Goal: Information Seeking & Learning: Understand process/instructions

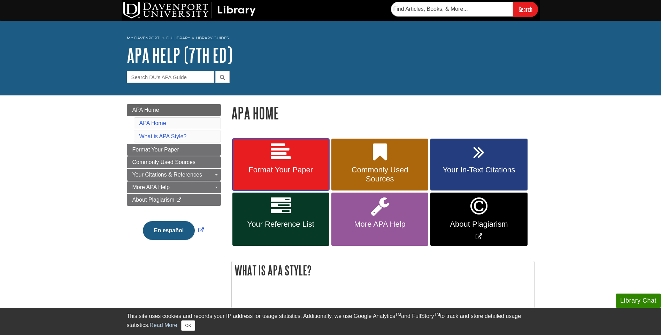
click at [306, 162] on link "Format Your Paper" at bounding box center [280, 165] width 97 height 52
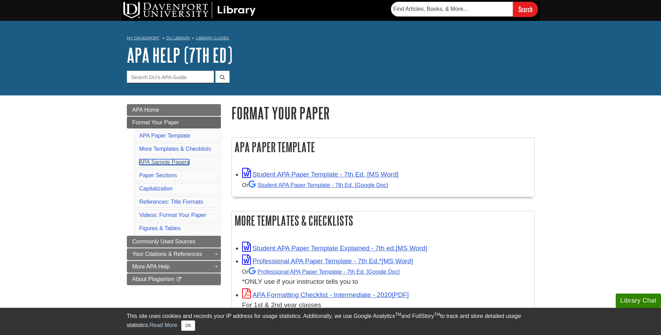
click at [157, 160] on link "APA Sample Papers" at bounding box center [164, 162] width 50 height 6
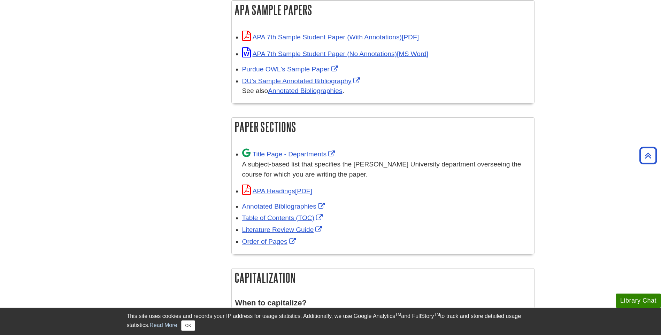
scroll to position [250, 0]
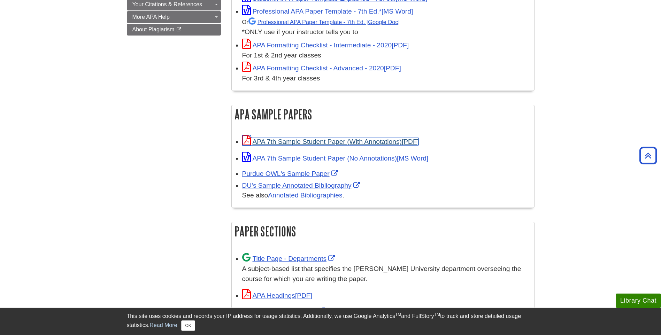
click at [287, 139] on link "APA 7th Sample Student Paper (With Annotations)" at bounding box center [330, 141] width 177 height 7
